Goal: Find specific page/section: Find specific page/section

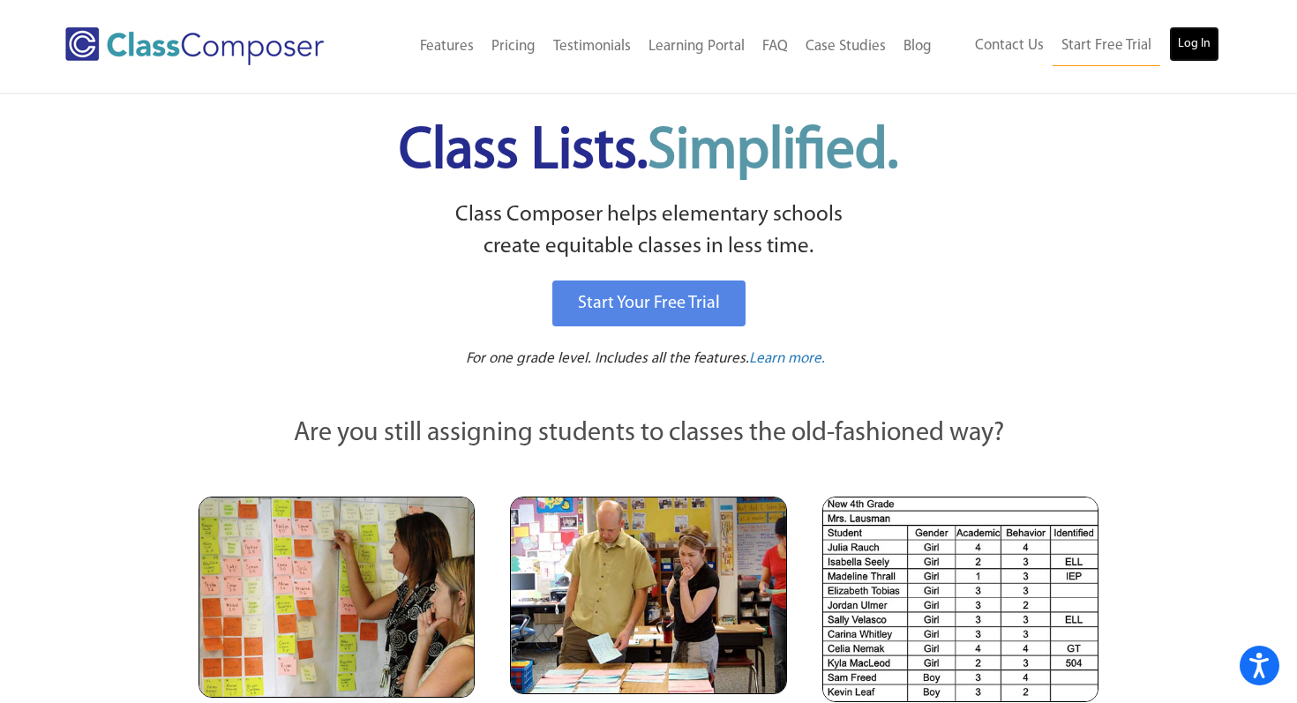
click at [1189, 43] on link "Log In" at bounding box center [1194, 43] width 50 height 35
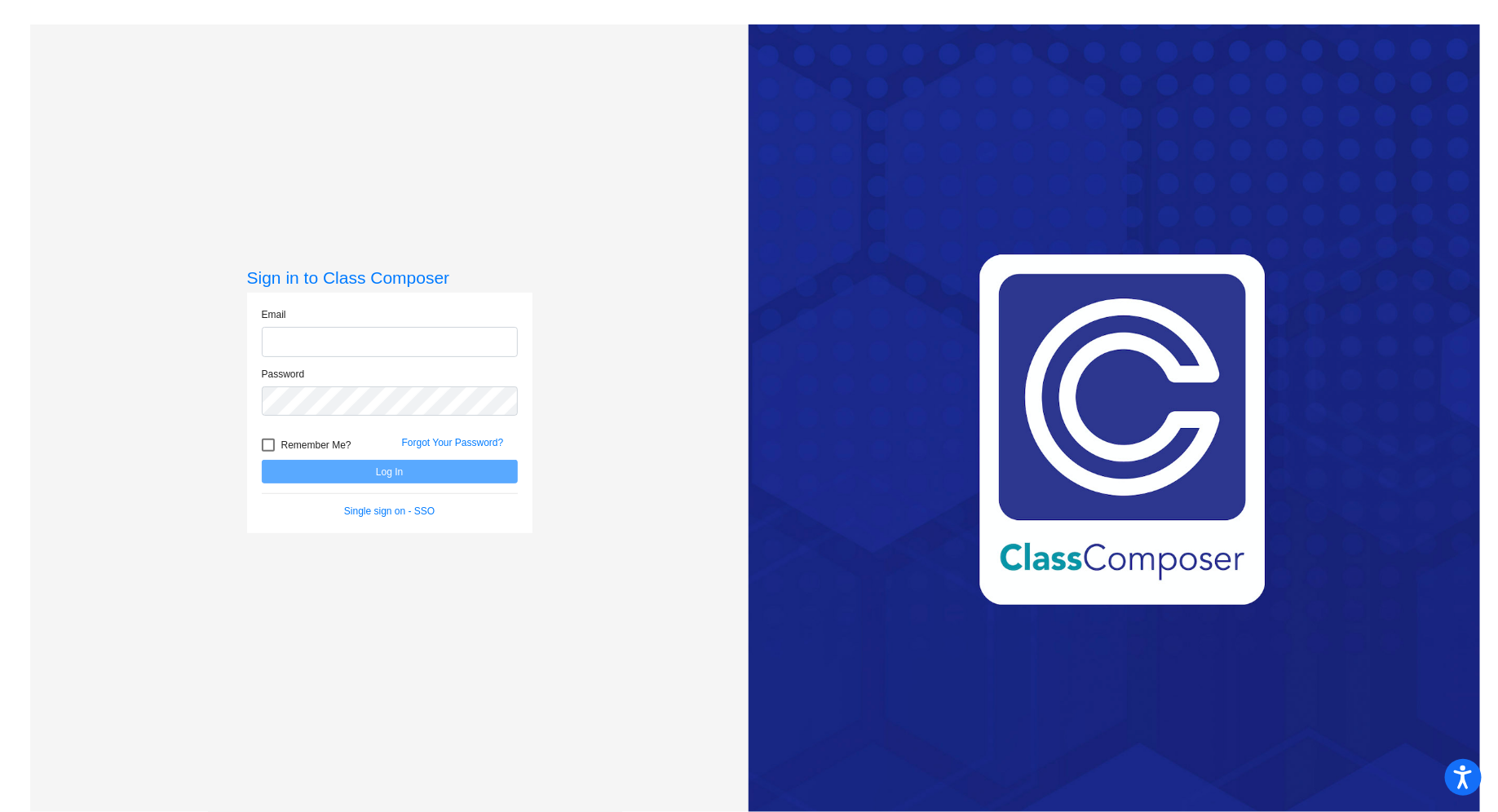
type input "edavis@sd25.org"
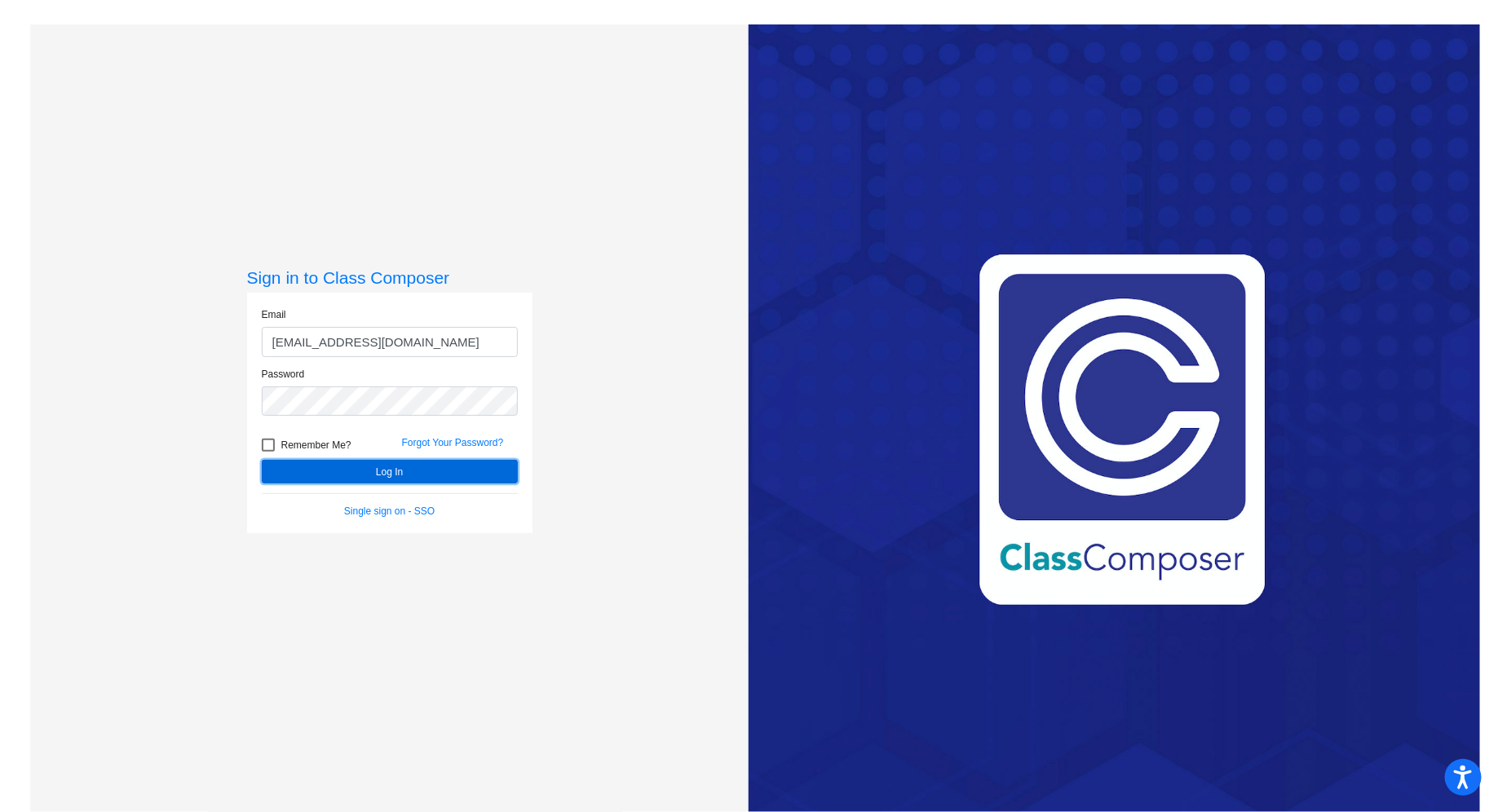
click at [395, 474] on button "Log In" at bounding box center [389, 472] width 256 height 24
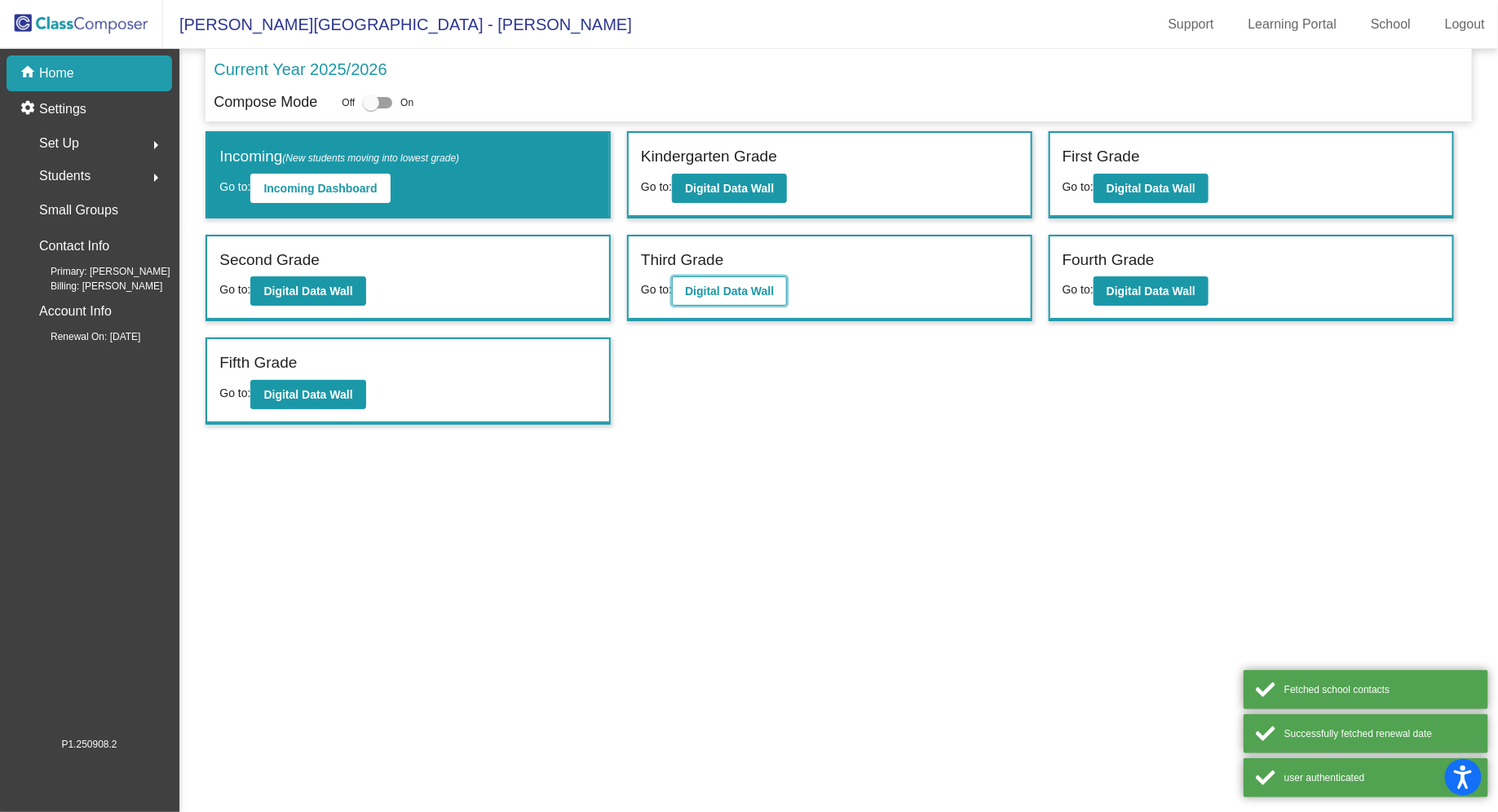
click at [737, 291] on b "Digital Data Wall" at bounding box center [729, 291] width 89 height 13
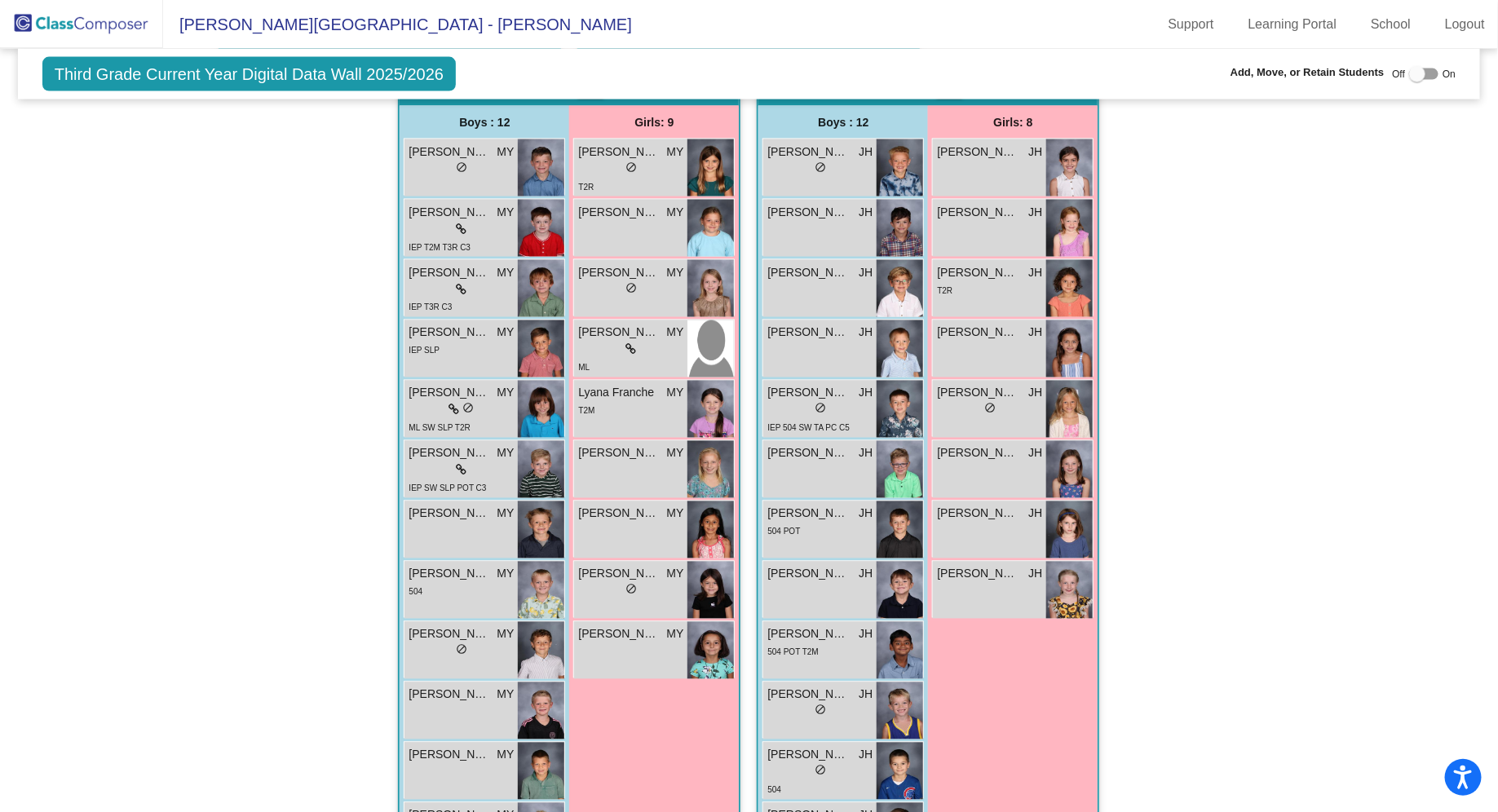
scroll to position [1274, 0]
